Goal: Task Accomplishment & Management: Complete application form

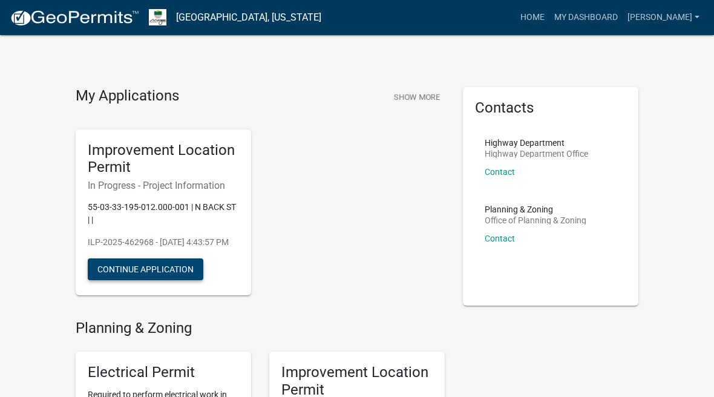
click at [169, 280] on button "Continue Application" at bounding box center [146, 269] width 116 height 22
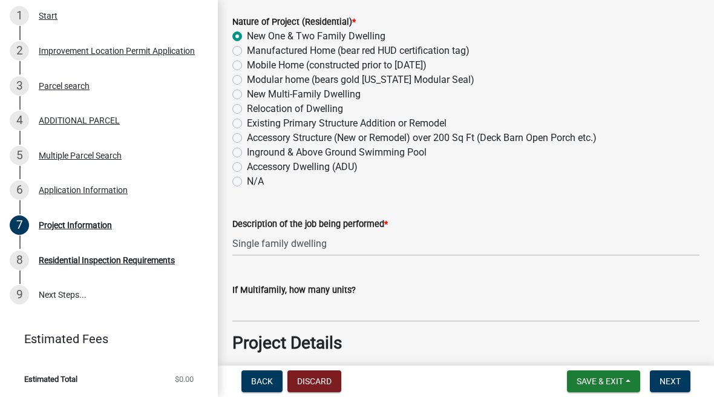
scroll to position [211, 0]
click at [97, 221] on div "Project Information" at bounding box center [75, 225] width 73 height 8
click at [41, 221] on div "Project Information" at bounding box center [75, 225] width 73 height 8
click at [113, 231] on div "7 Project Information" at bounding box center [104, 225] width 189 height 19
click at [124, 233] on div "7 Project Information" at bounding box center [104, 225] width 189 height 19
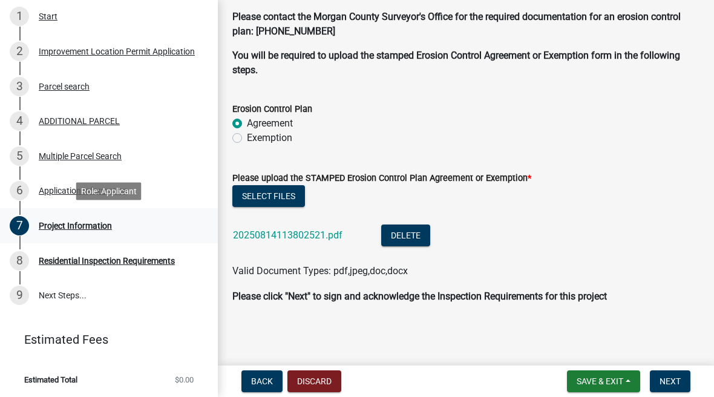
scroll to position [3237, 0]
click at [674, 380] on span "Next" at bounding box center [670, 381] width 21 height 10
click at [669, 376] on span "Next" at bounding box center [670, 381] width 21 height 10
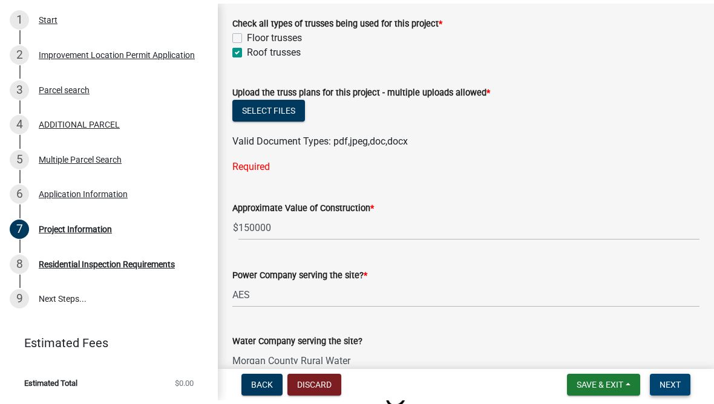
scroll to position [1267, 0]
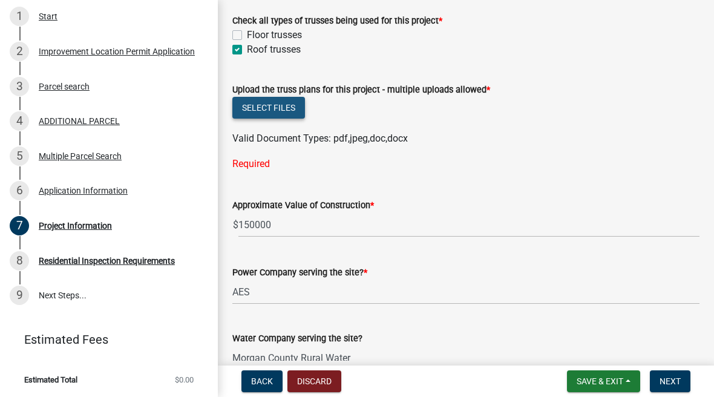
click at [287, 119] on button "Select files" at bounding box center [268, 108] width 73 height 22
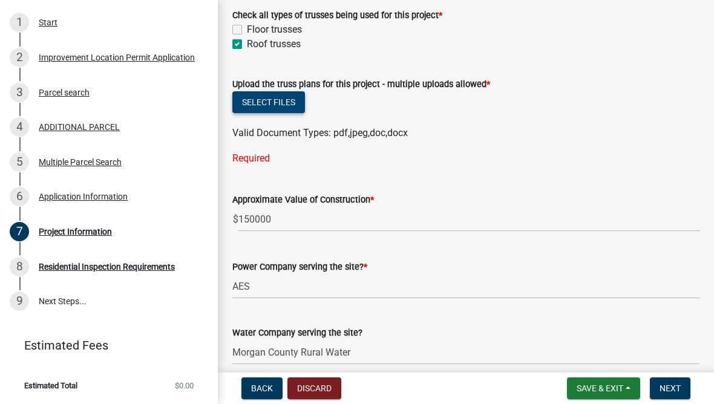
scroll to position [211, 0]
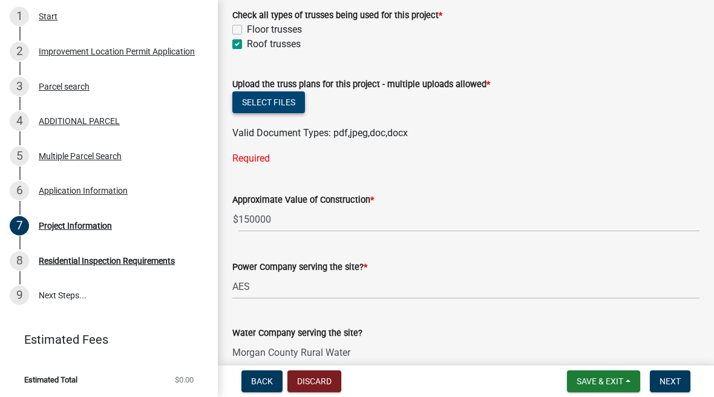
click at [294, 112] on button "Select files" at bounding box center [268, 102] width 73 height 22
click at [286, 111] on button "Select files" at bounding box center [268, 102] width 73 height 22
click at [294, 108] on button "Select files" at bounding box center [268, 102] width 73 height 22
click at [291, 113] on button "Select files" at bounding box center [268, 102] width 73 height 22
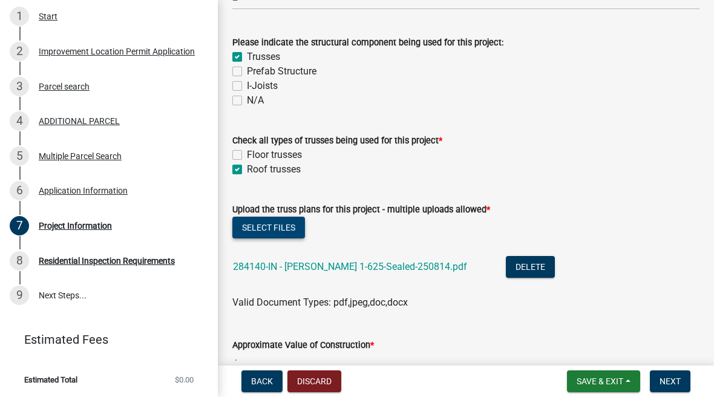
click at [275, 238] on button "Select files" at bounding box center [268, 228] width 73 height 22
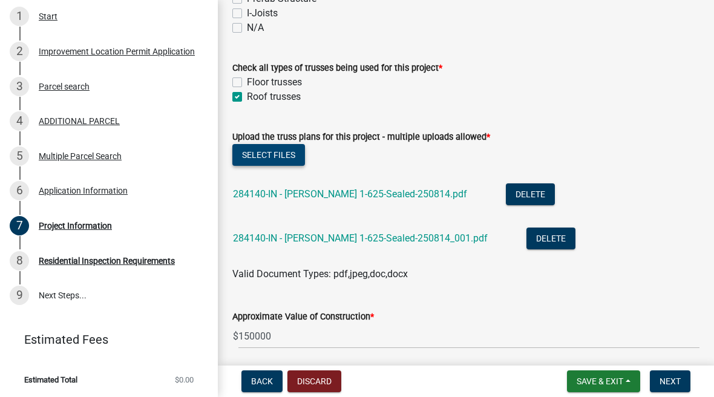
scroll to position [1226, 0]
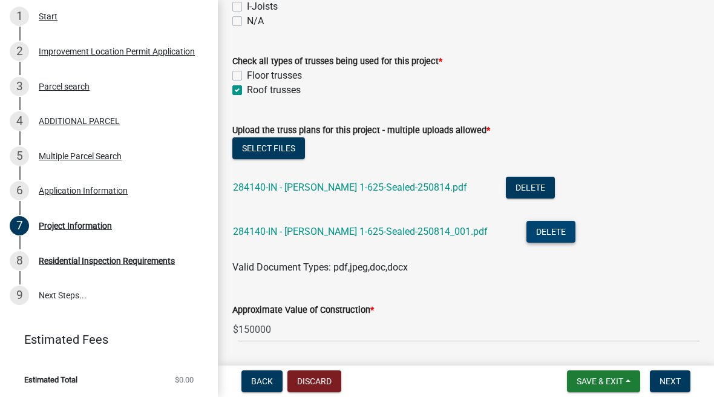
click at [551, 243] on button "Delete" at bounding box center [551, 232] width 49 height 22
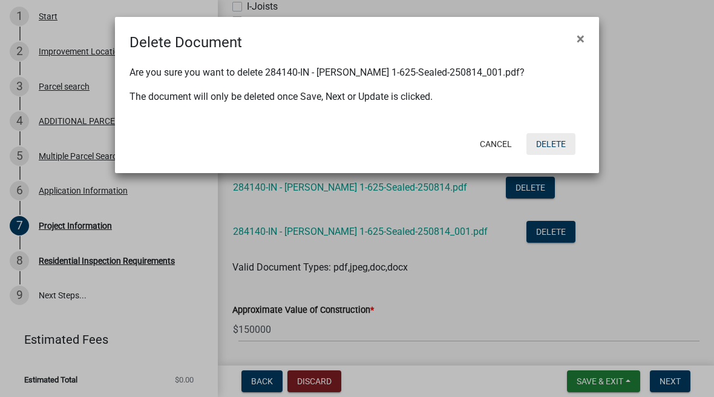
click at [561, 143] on button "Delete" at bounding box center [551, 144] width 49 height 22
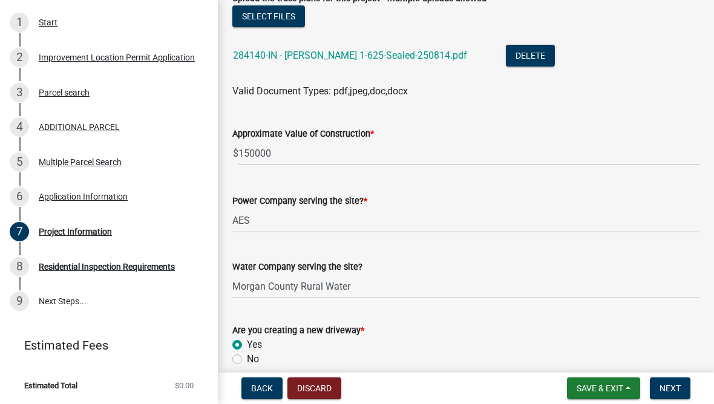
scroll to position [211, 0]
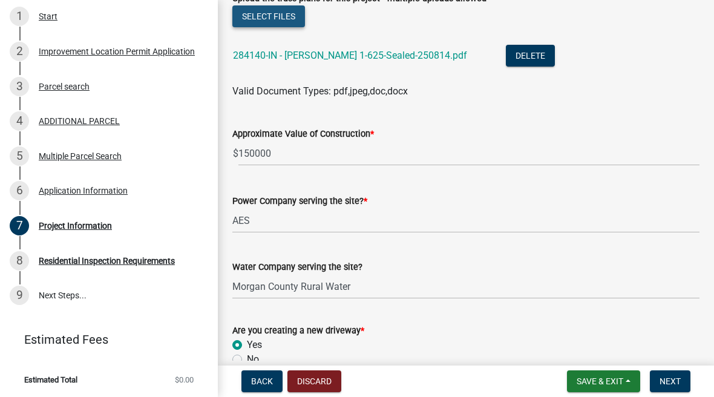
click at [290, 27] on button "Select files" at bounding box center [268, 16] width 73 height 22
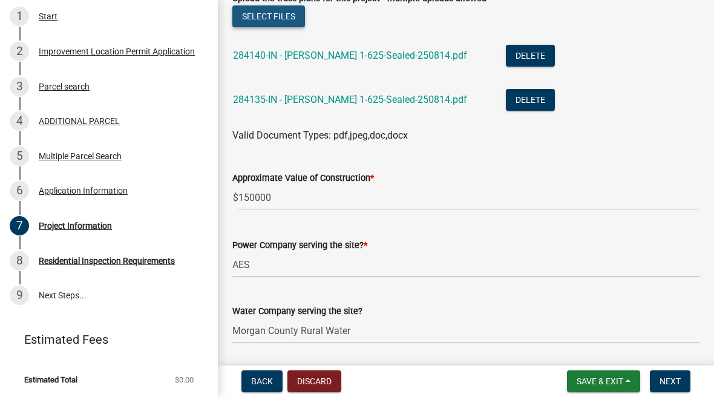
click at [294, 27] on button "Select files" at bounding box center [268, 16] width 73 height 22
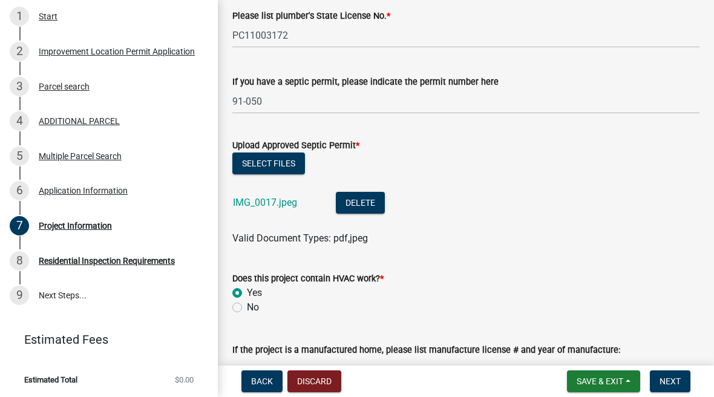
scroll to position [2193, 0]
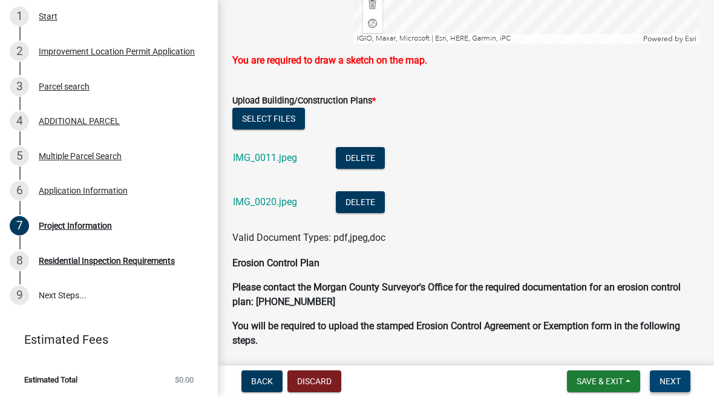
click at [673, 382] on span "Next" at bounding box center [670, 381] width 21 height 10
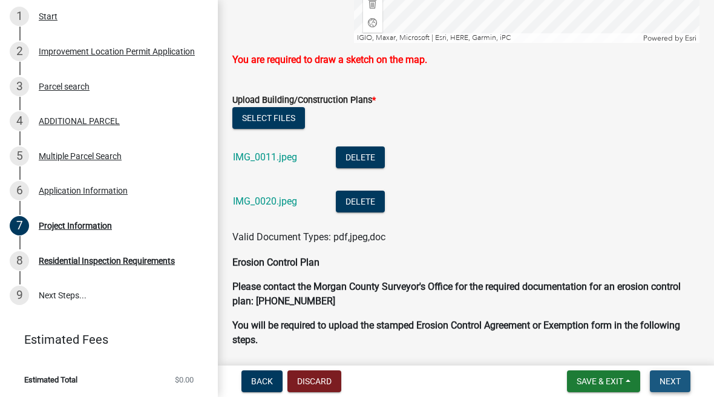
scroll to position [3112, 0]
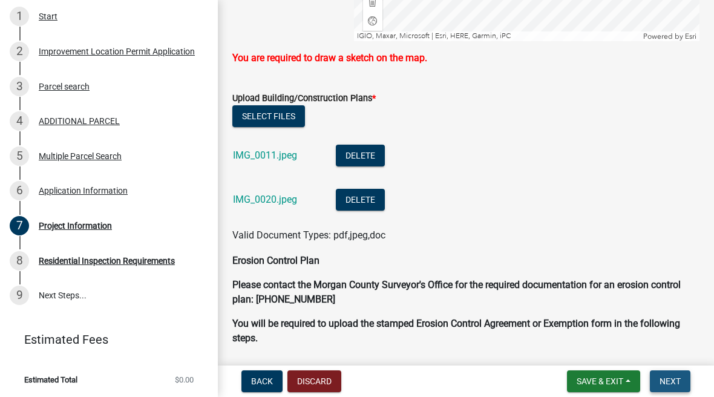
click at [670, 378] on span "Next" at bounding box center [670, 381] width 21 height 10
click at [602, 380] on span "Save & Exit" at bounding box center [600, 381] width 47 height 10
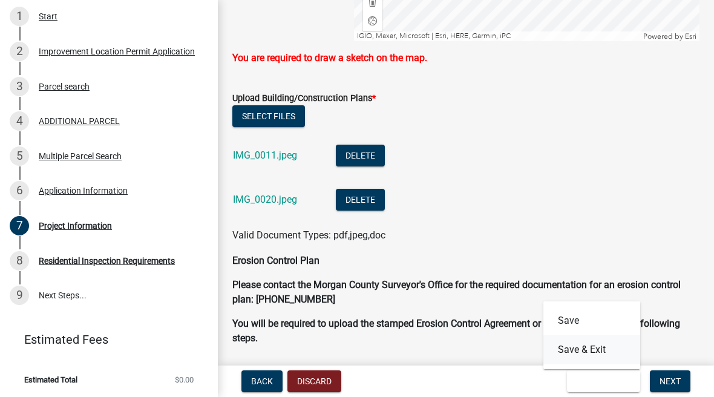
click at [609, 348] on button "Save & Exit" at bounding box center [591, 349] width 97 height 29
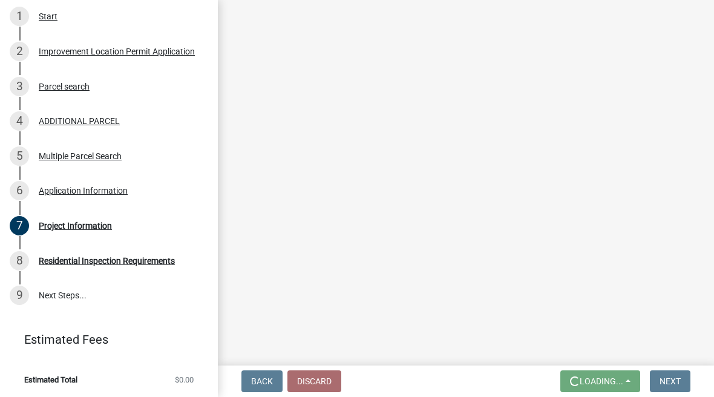
scroll to position [0, 0]
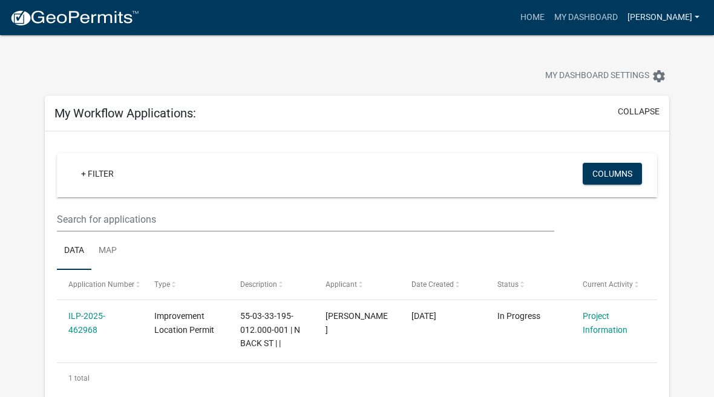
click at [697, 18] on link "[PERSON_NAME]" at bounding box center [664, 17] width 82 height 23
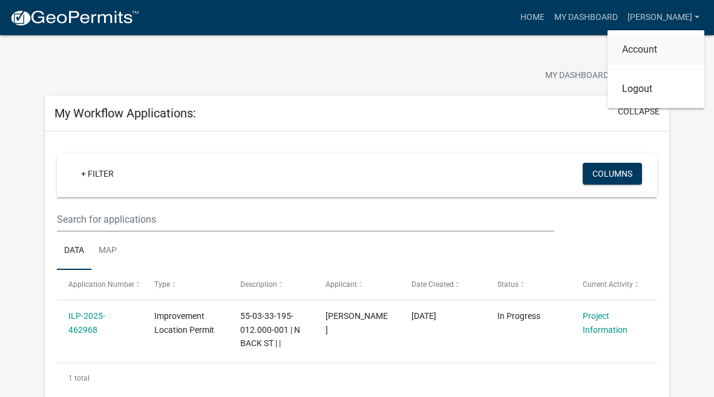
click at [684, 47] on link "Account" at bounding box center [656, 49] width 97 height 29
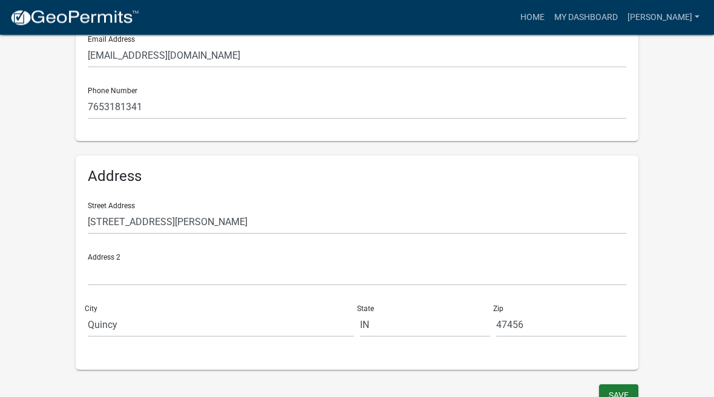
scroll to position [306, 0]
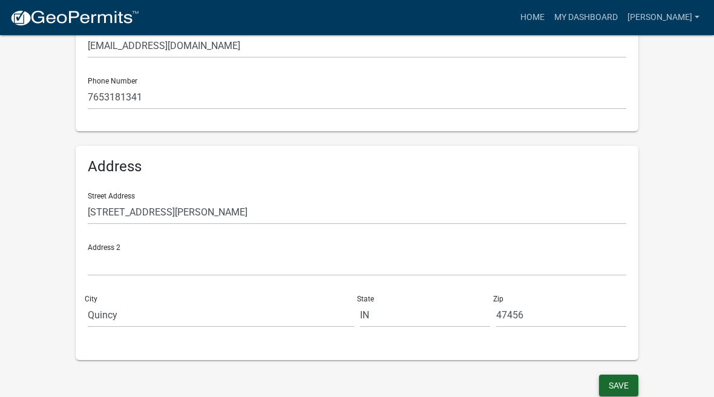
click at [623, 379] on button "Save" at bounding box center [618, 386] width 39 height 22
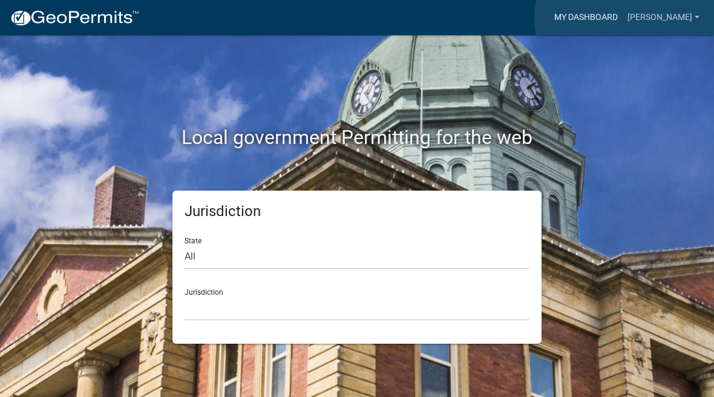
click at [623, 19] on link "My Dashboard" at bounding box center [586, 17] width 73 height 23
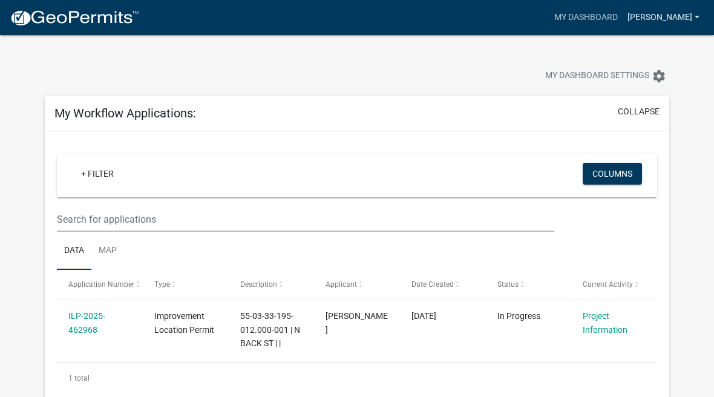
click at [694, 19] on link "[PERSON_NAME]" at bounding box center [664, 17] width 82 height 23
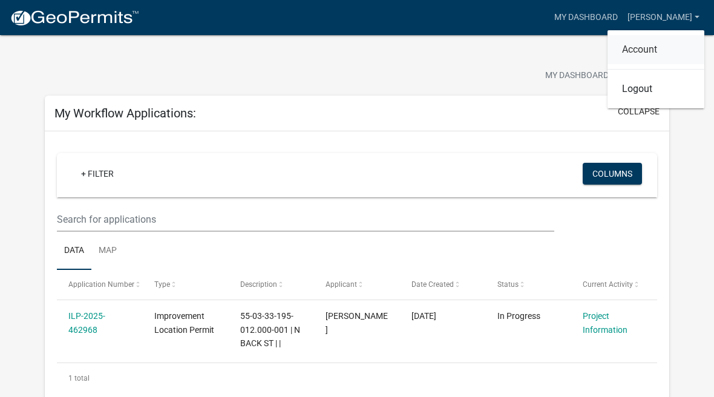
click at [680, 41] on link "Account" at bounding box center [656, 49] width 97 height 29
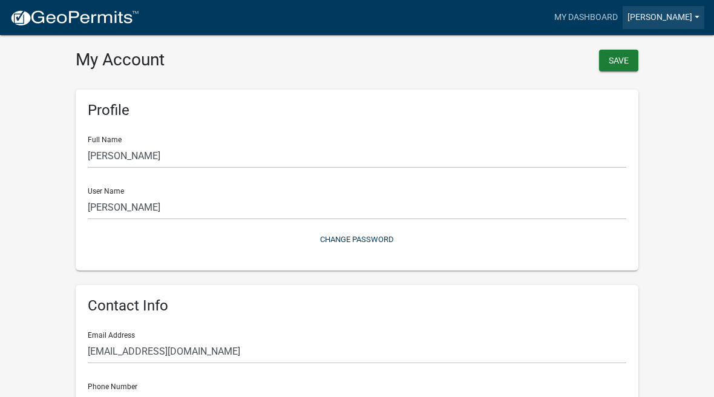
click at [698, 20] on link "[PERSON_NAME]" at bounding box center [664, 17] width 82 height 23
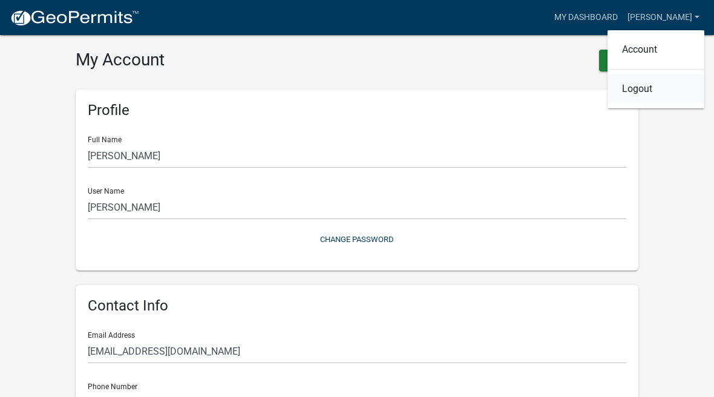
click at [674, 84] on link "Logout" at bounding box center [656, 88] width 97 height 29
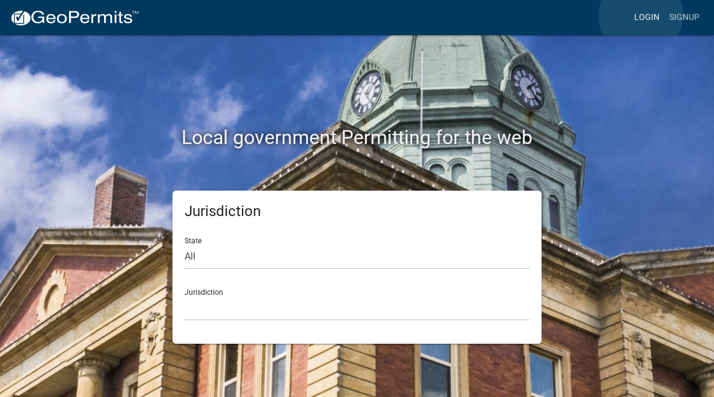
click at [641, 16] on link "Login" at bounding box center [646, 17] width 35 height 23
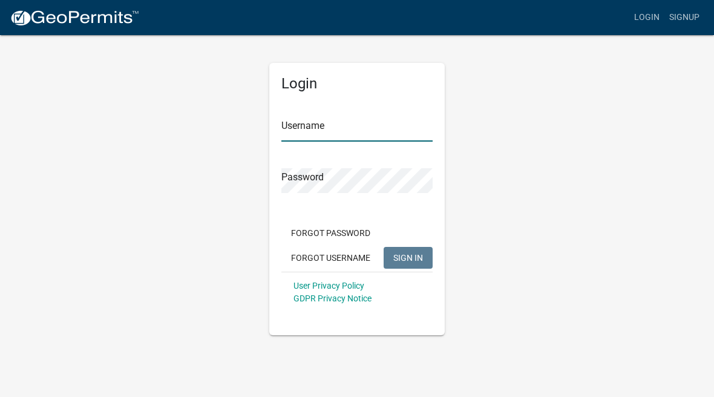
click at [390, 125] on input "Username" at bounding box center [356, 129] width 151 height 25
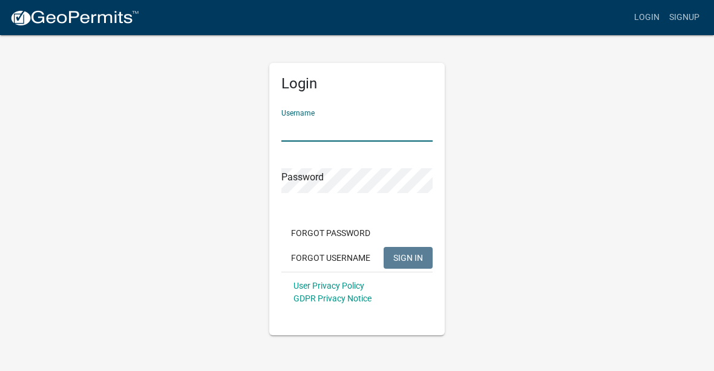
type input "[PERSON_NAME]"
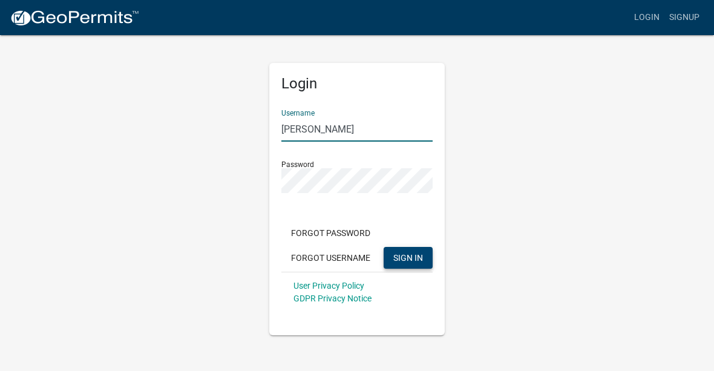
click at [413, 256] on span "SIGN IN" at bounding box center [408, 257] width 30 height 10
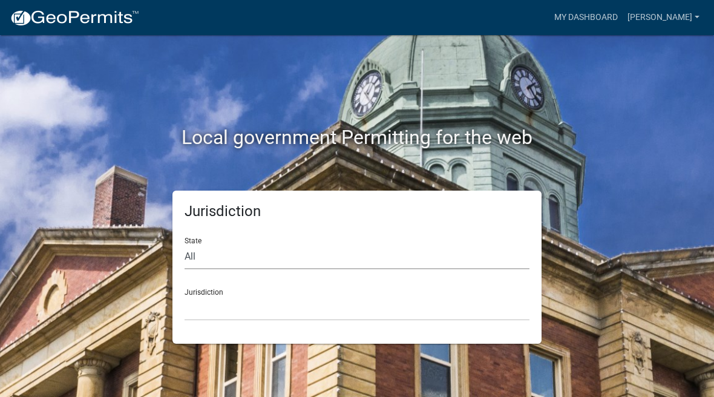
click at [202, 253] on select "All [US_STATE] [US_STATE] [US_STATE] [US_STATE] [US_STATE] [US_STATE] [US_STATE…" at bounding box center [357, 256] width 345 height 25
click at [426, 298] on select "[GEOGRAPHIC_DATA], [US_STATE]" at bounding box center [357, 308] width 345 height 25
click at [225, 252] on select "All [US_STATE] [US_STATE] [US_STATE] [US_STATE] [US_STATE] [US_STATE] [US_STATE…" at bounding box center [357, 256] width 345 height 25
select select "[US_STATE]"
click at [457, 302] on select "City of [GEOGRAPHIC_DATA], [US_STATE] City of [GEOGRAPHIC_DATA], [US_STATE] Cit…" at bounding box center [357, 308] width 345 height 25
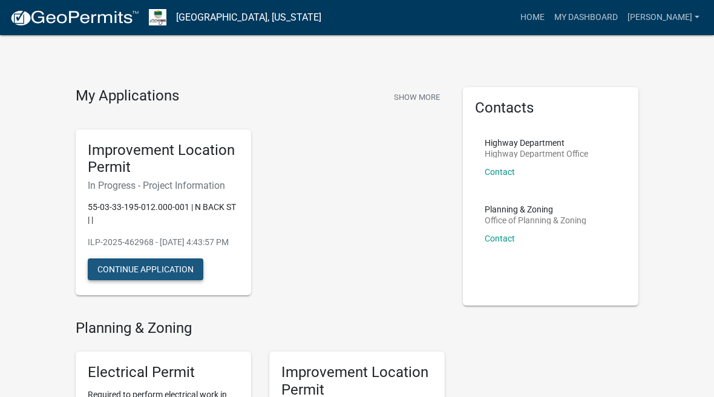
click at [168, 275] on button "Continue Application" at bounding box center [146, 269] width 116 height 22
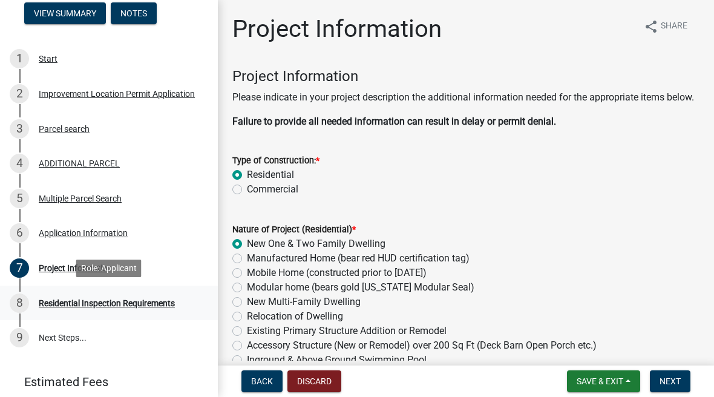
click at [104, 308] on div "8 Residential Inspection Requirements" at bounding box center [104, 303] width 189 height 19
click at [175, 299] on div "Residential Inspection Requirements" at bounding box center [107, 303] width 136 height 8
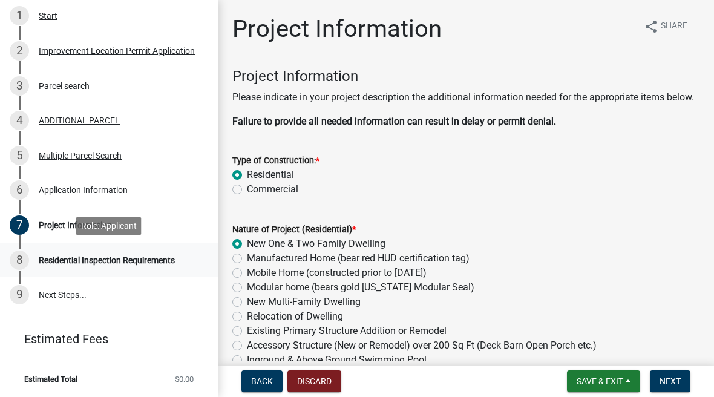
scroll to position [211, 0]
click at [67, 297] on link "9 Next Steps..." at bounding box center [109, 295] width 218 height 35
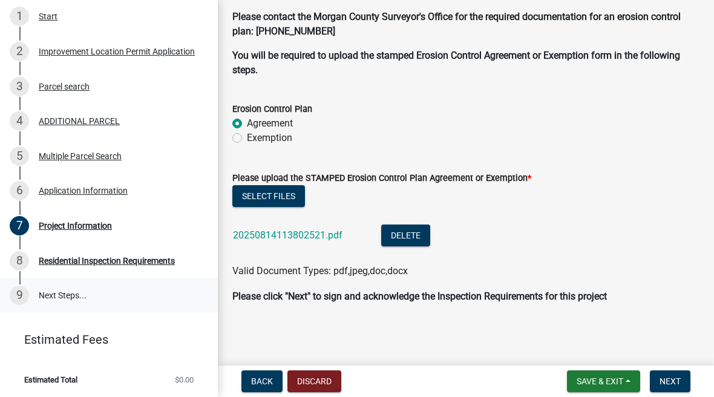
scroll to position [3370, 0]
click at [674, 379] on span "Next" at bounding box center [670, 381] width 21 height 10
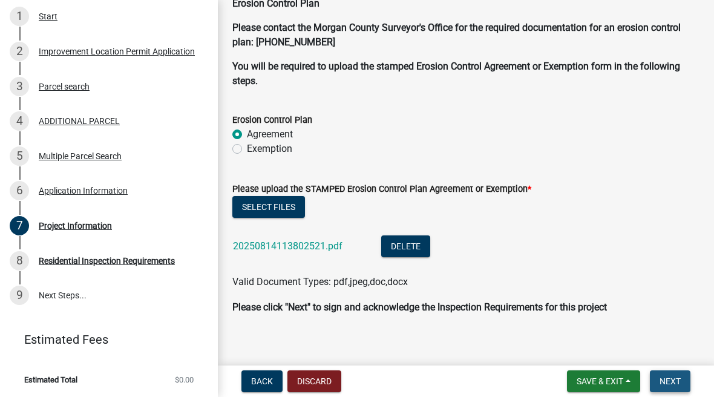
click at [678, 377] on span "Next" at bounding box center [670, 381] width 21 height 10
